Goal: Navigation & Orientation: Go to known website

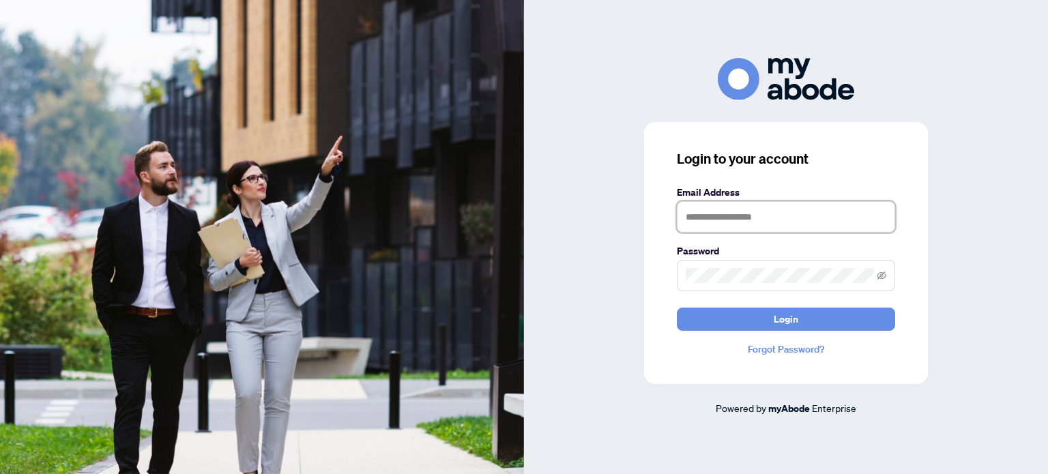
type input "**********"
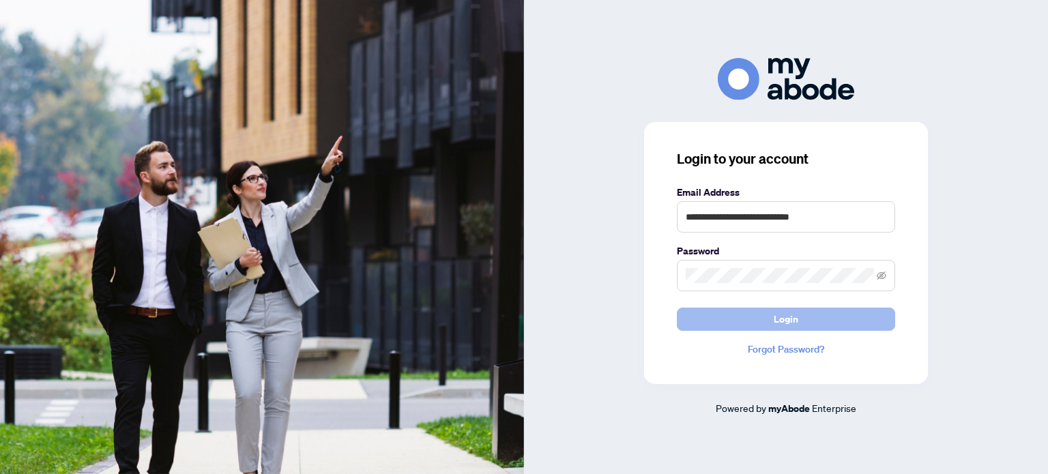
click at [809, 324] on button "Login" at bounding box center [786, 319] width 218 height 23
